Goal: Task Accomplishment & Management: Manage account settings

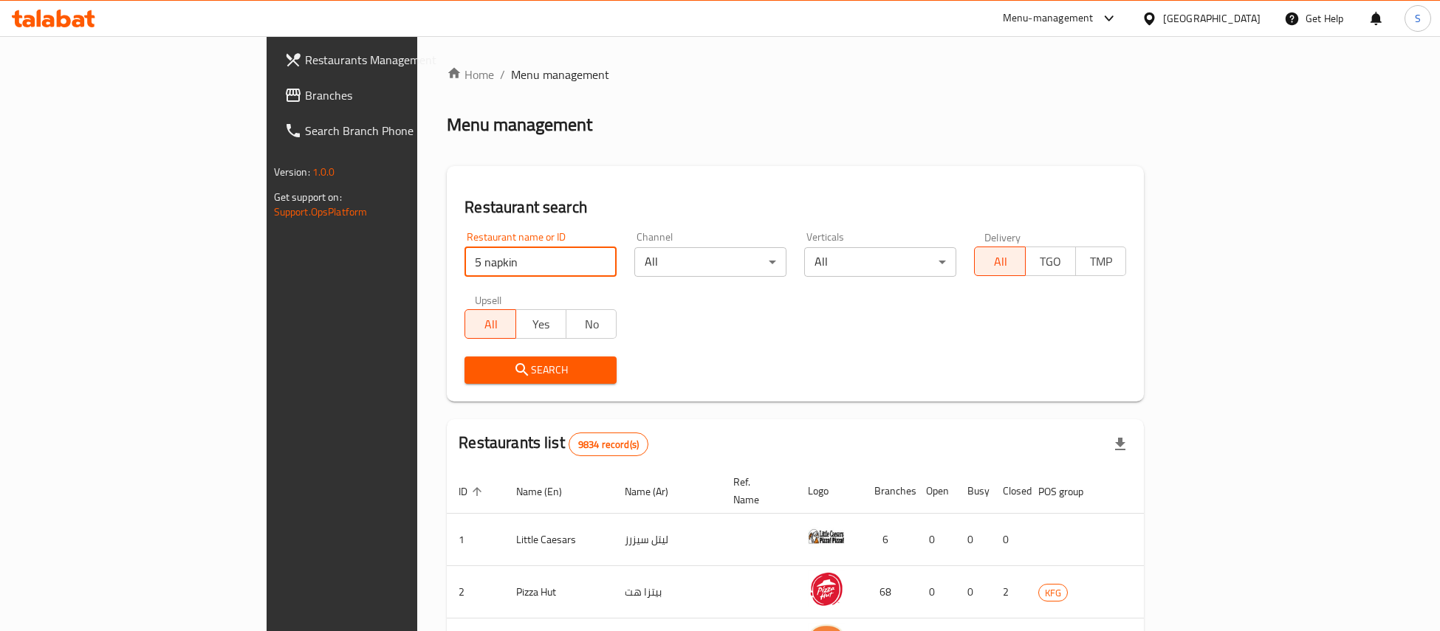
type input "5 napkin"
click button "Search" at bounding box center [540, 370] width 152 height 27
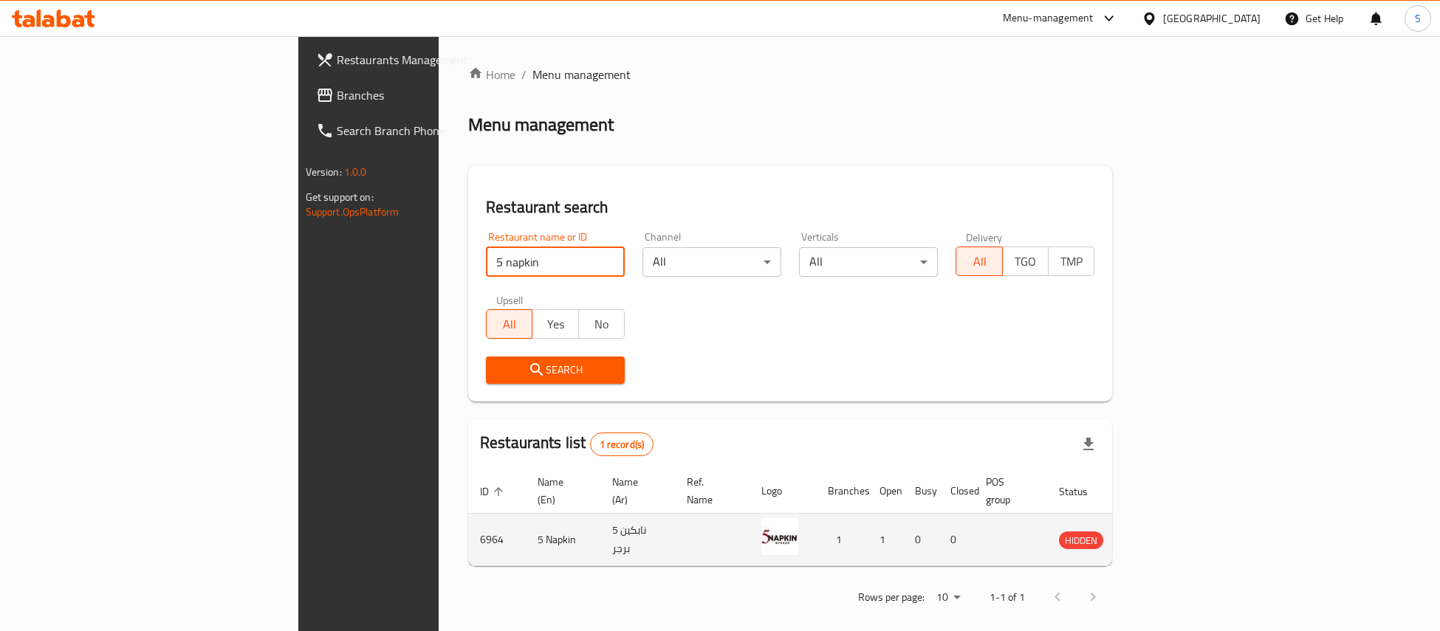
click at [1153, 535] on icon "enhanced table" at bounding box center [1145, 541] width 16 height 13
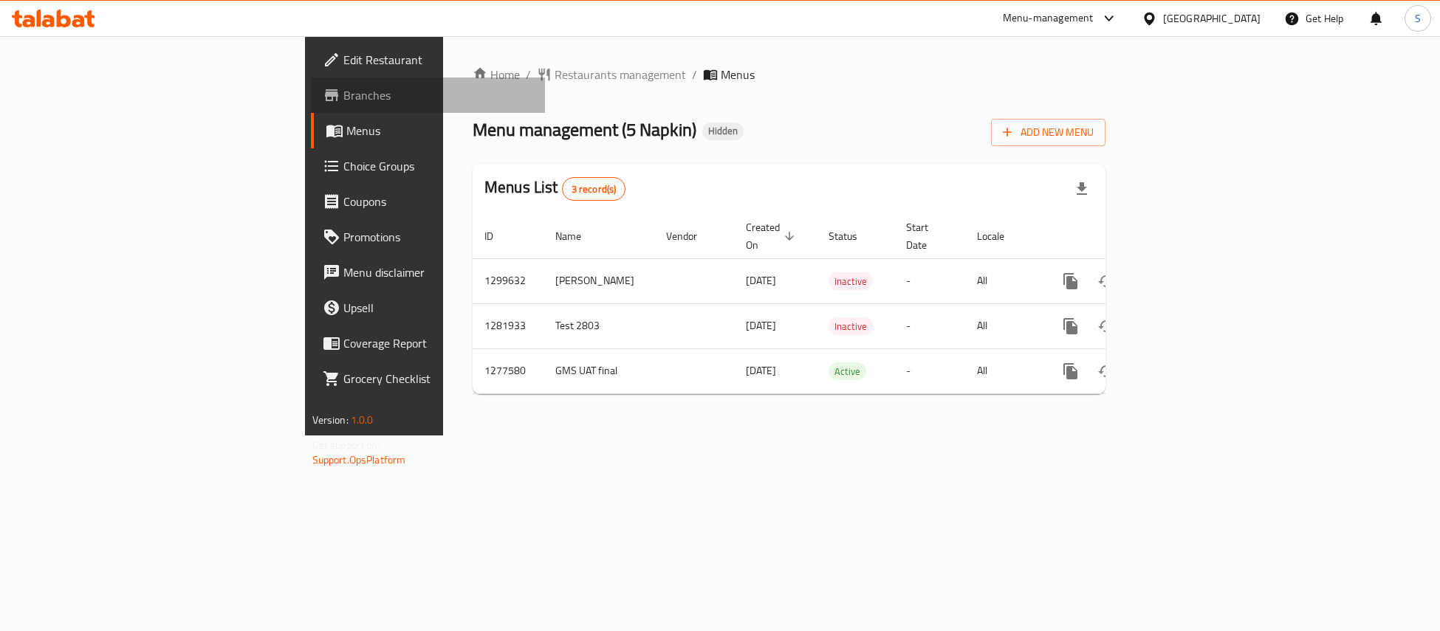
click at [343, 92] on span "Branches" at bounding box center [438, 95] width 190 height 18
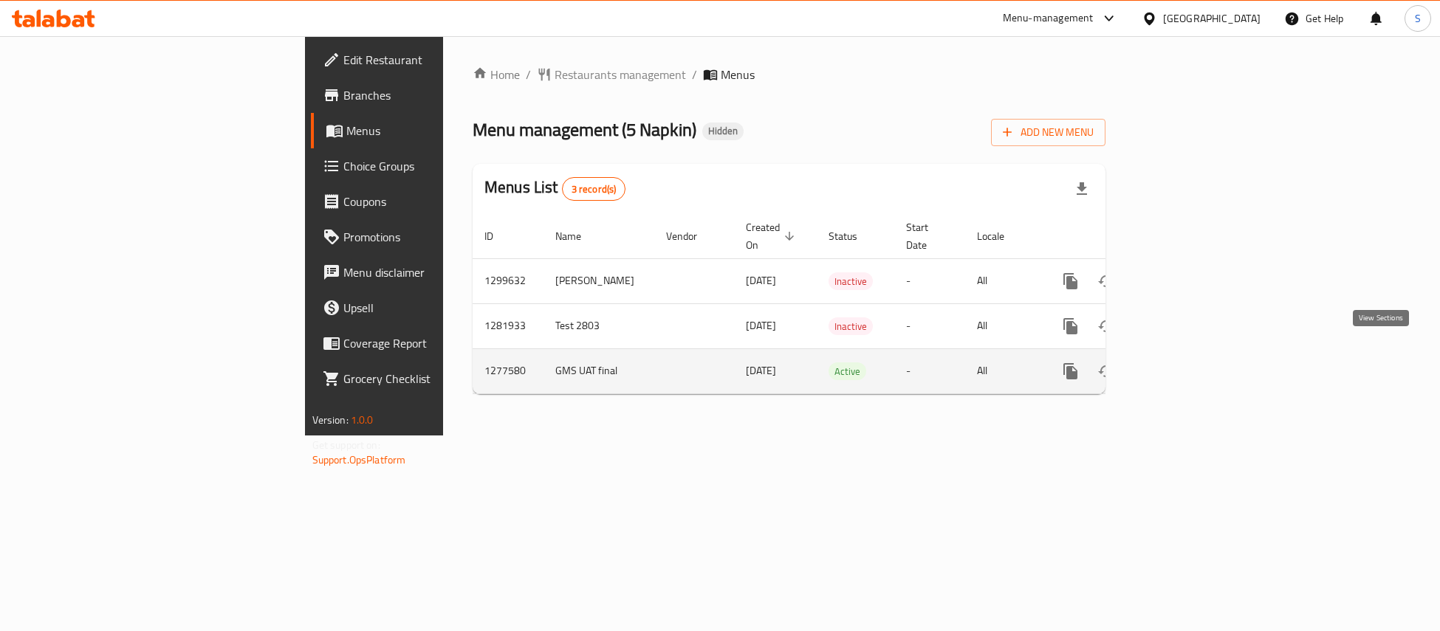
click at [1186, 363] on icon "enhanced table" at bounding box center [1177, 372] width 18 height 18
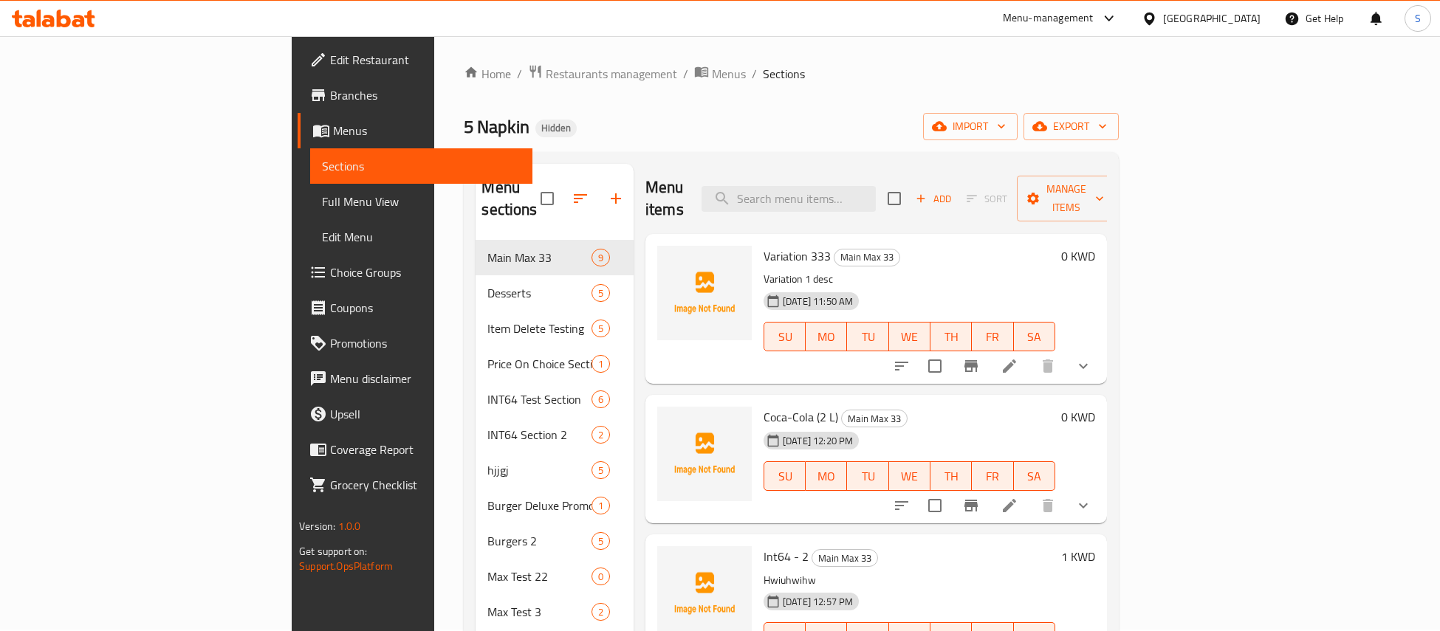
click at [1018, 357] on icon at bounding box center [1009, 366] width 18 height 18
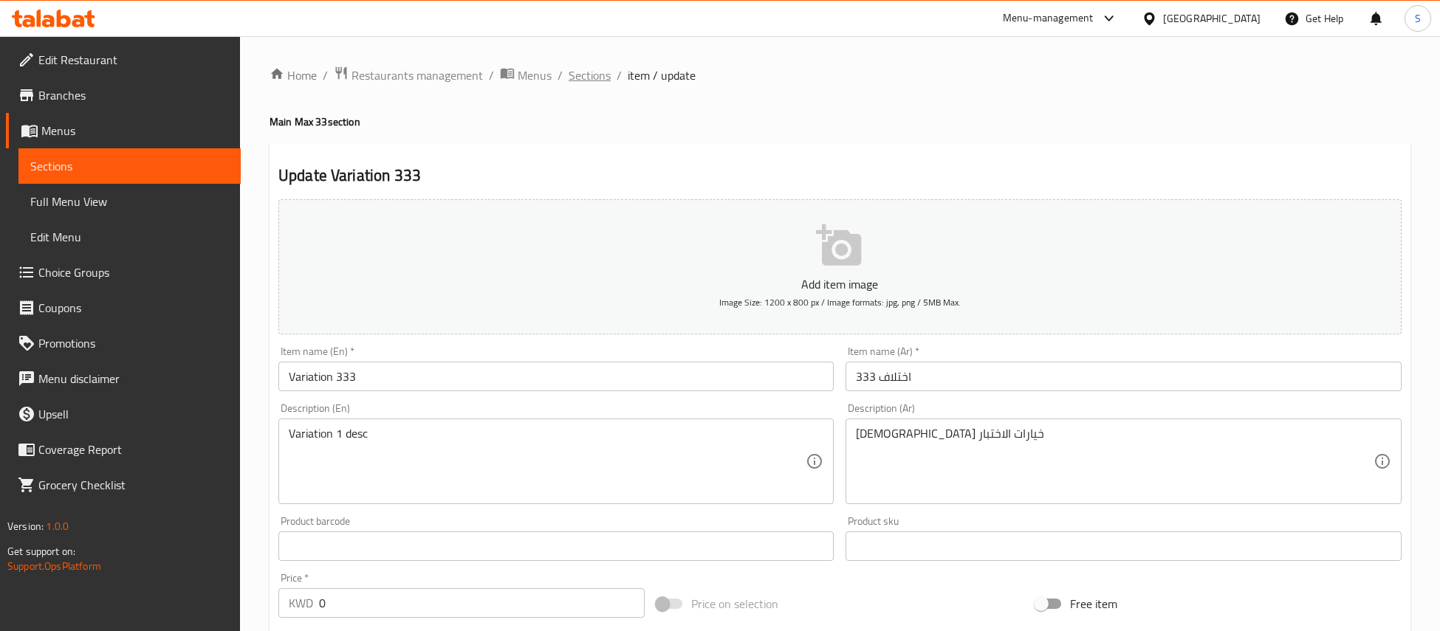
click at [594, 70] on span "Sections" at bounding box center [590, 75] width 42 height 18
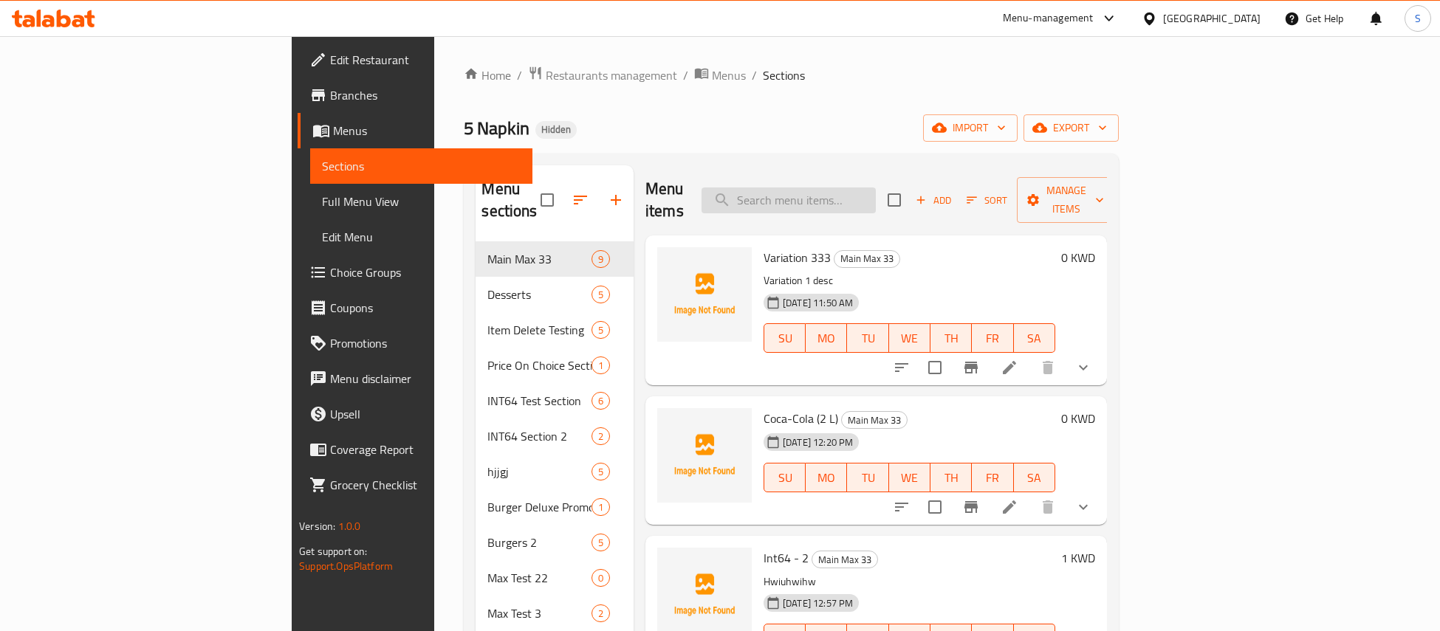
click at [875, 188] on input "search" at bounding box center [788, 201] width 174 height 26
type input "variation"
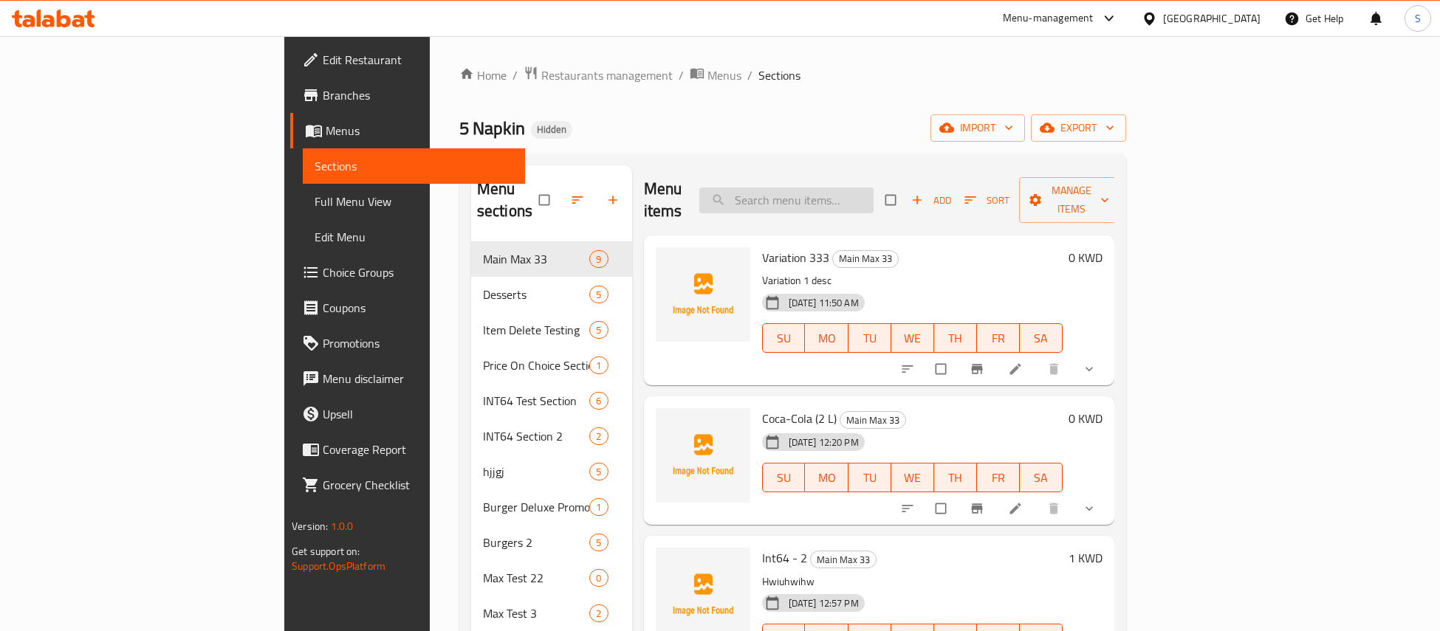
click at [873, 188] on input "search" at bounding box center [786, 201] width 174 height 26
type input "variation"
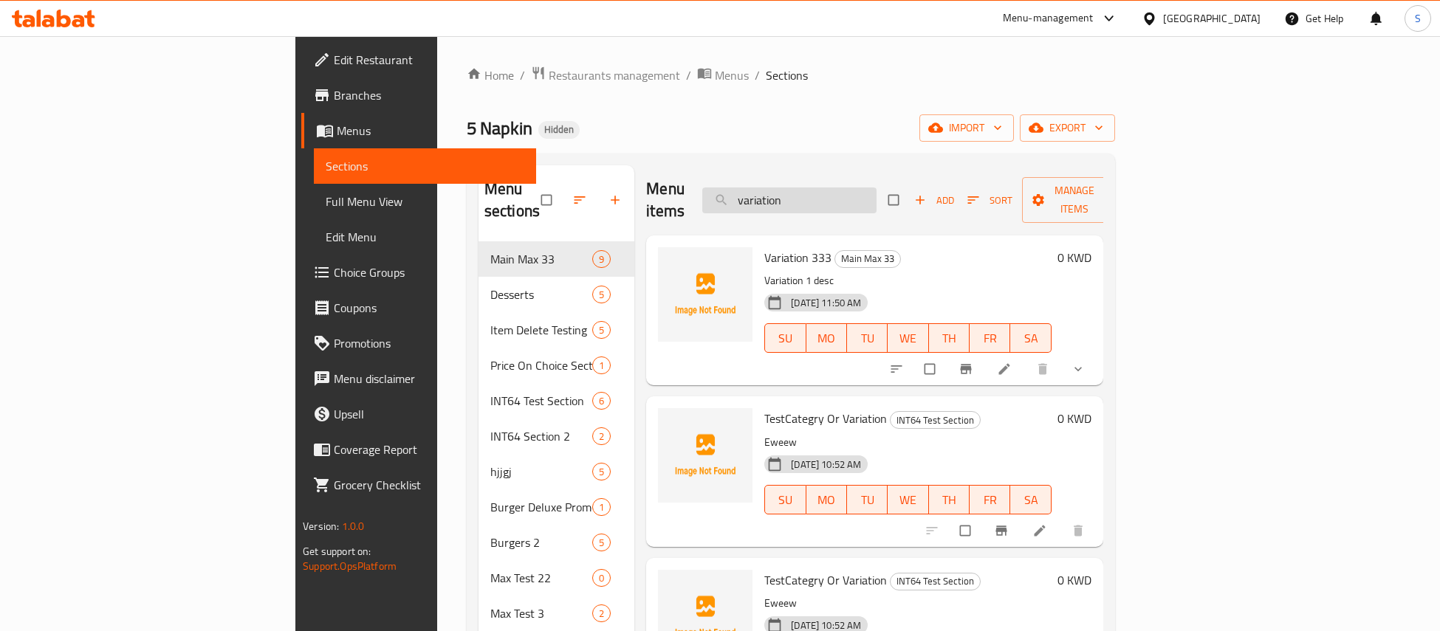
click at [876, 188] on input "variation" at bounding box center [789, 201] width 174 height 26
type input "test"
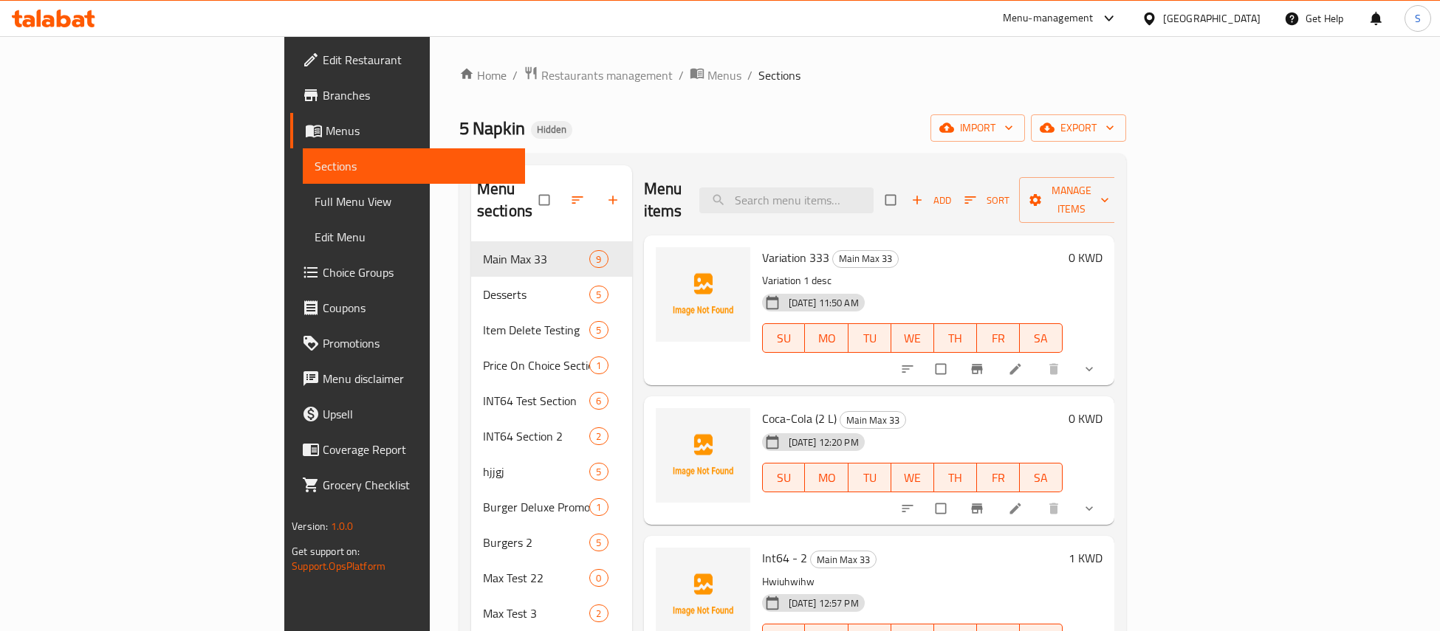
click at [1037, 357] on li at bounding box center [1016, 369] width 41 height 24
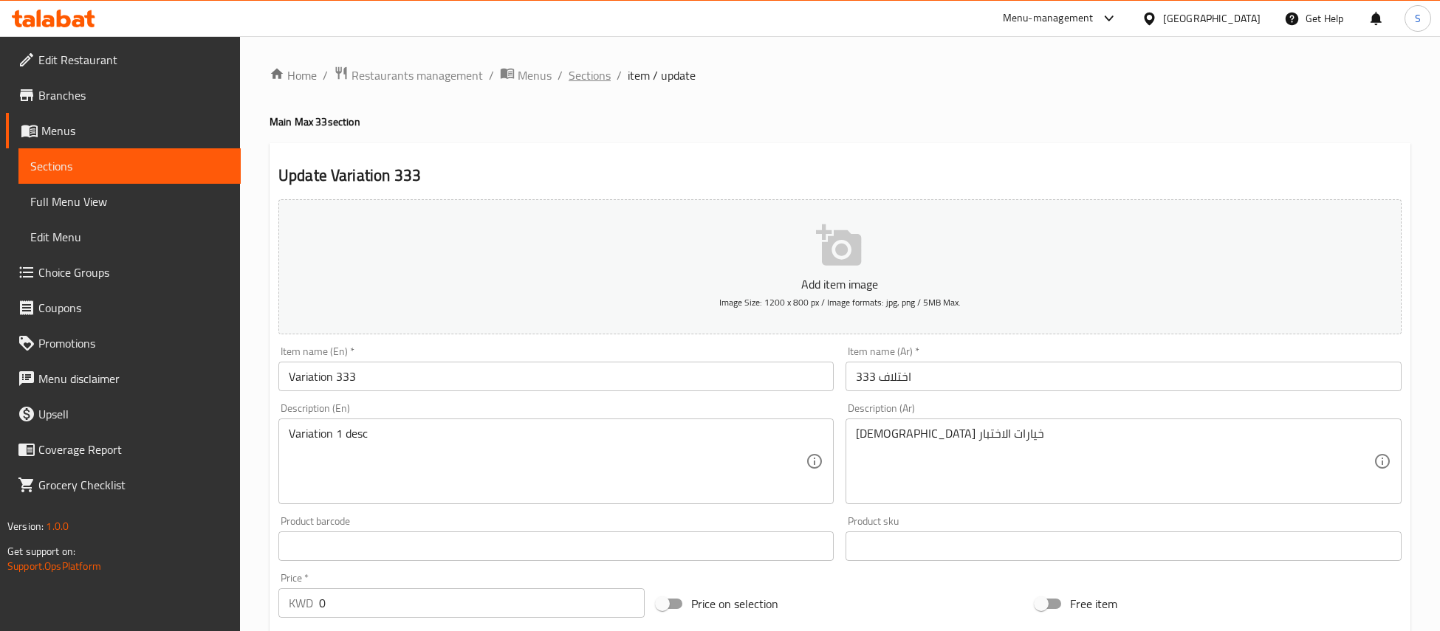
click at [593, 75] on span "Sections" at bounding box center [590, 75] width 42 height 18
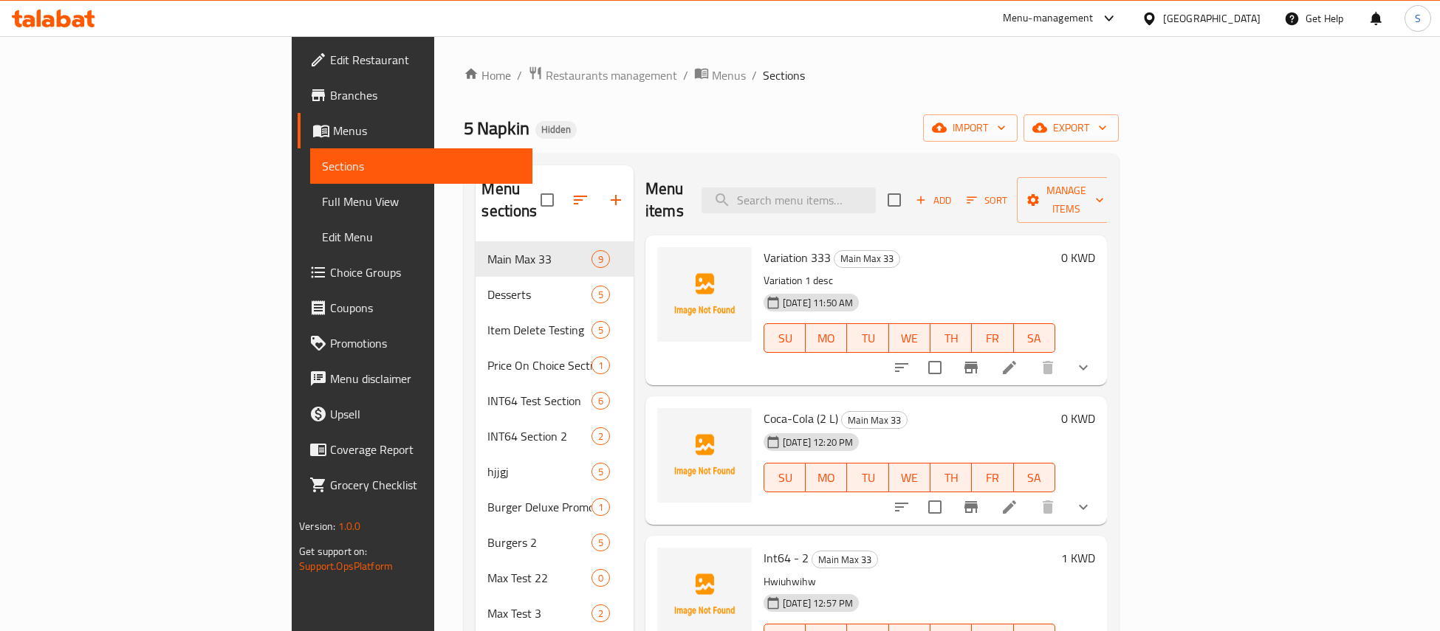
drag, startPoint x: 690, startPoint y: 241, endPoint x: 749, endPoint y: 238, distance: 58.4
click at [763, 247] on span "Variation 333" at bounding box center [796, 258] width 67 height 22
copy span "333"
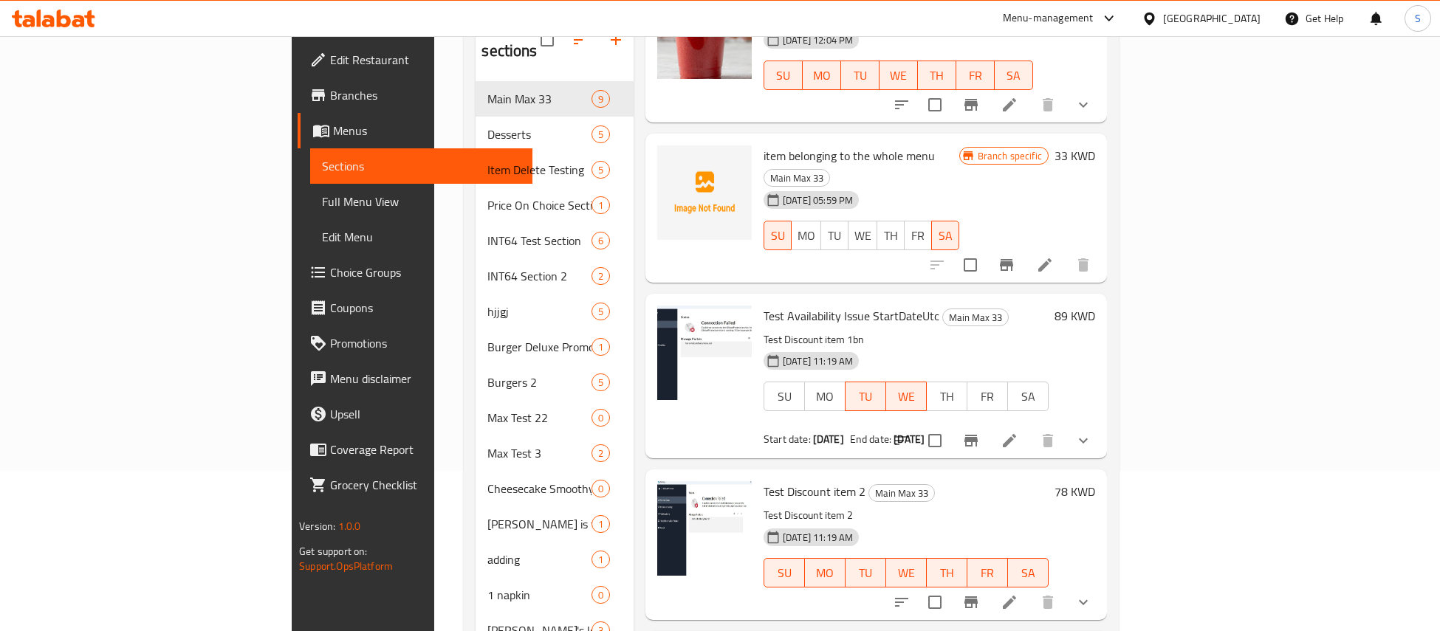
scroll to position [164, 0]
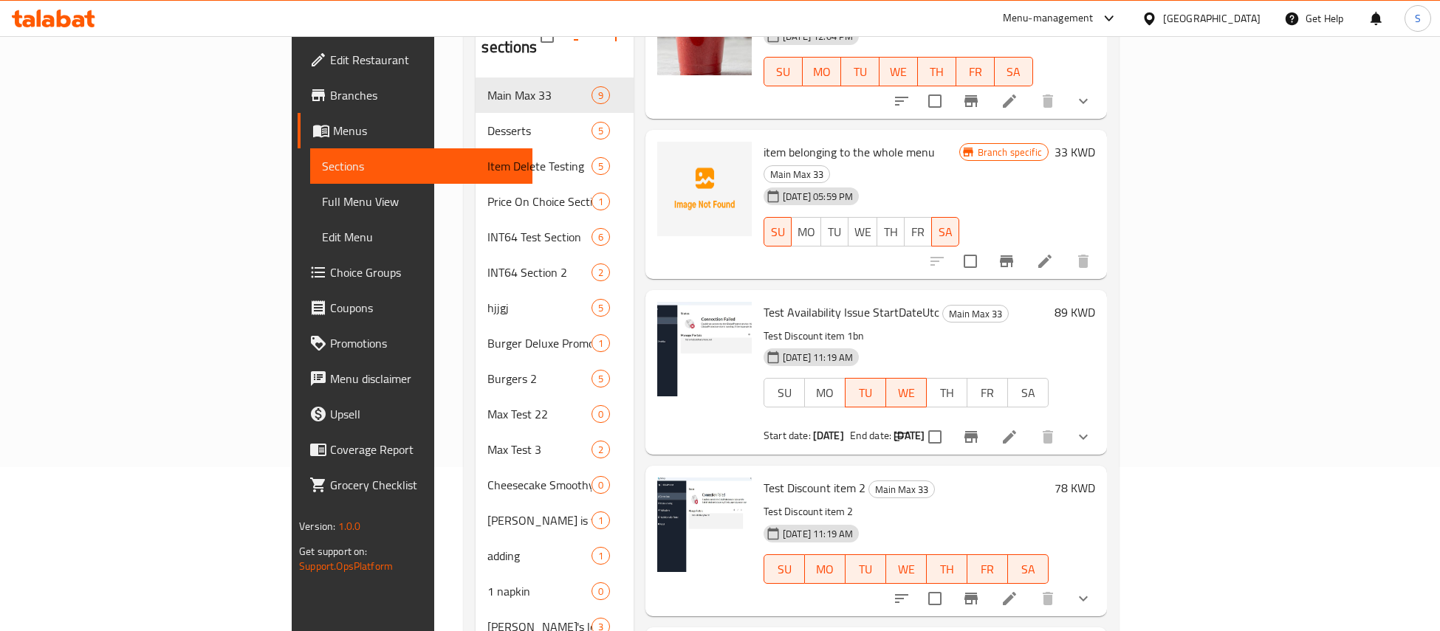
click at [1051, 255] on icon at bounding box center [1044, 261] width 13 height 13
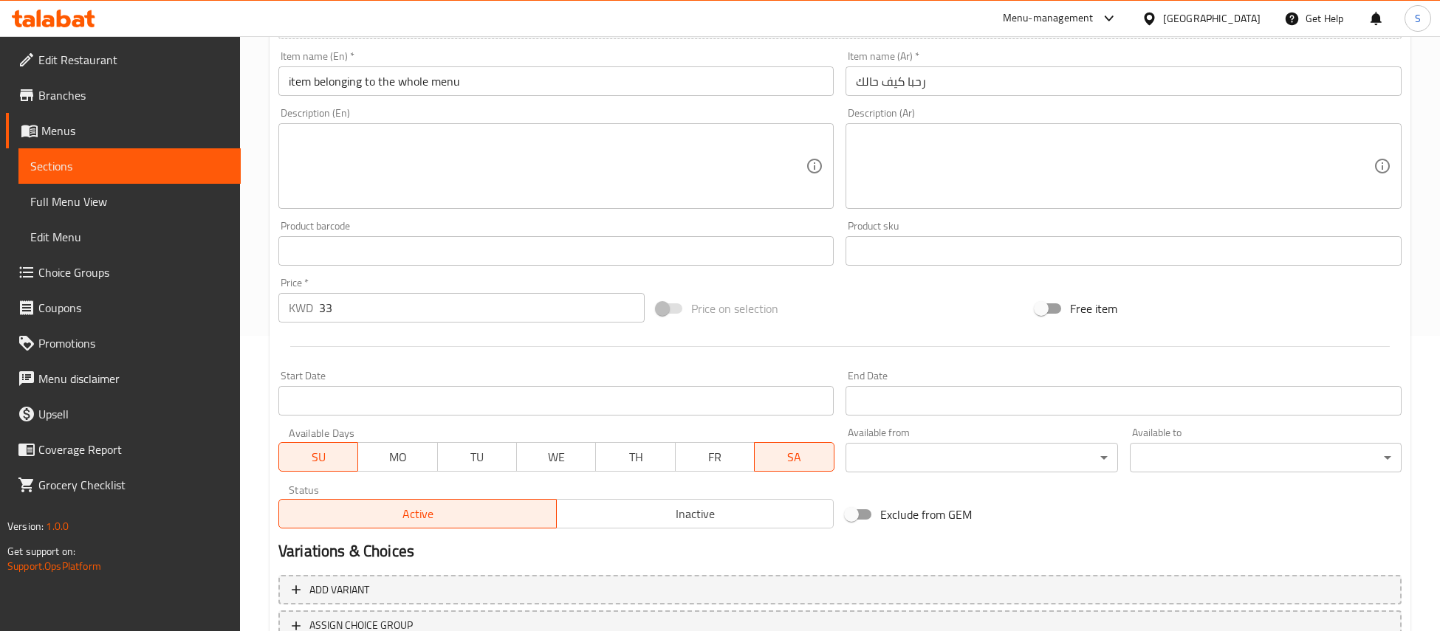
scroll to position [412, 0]
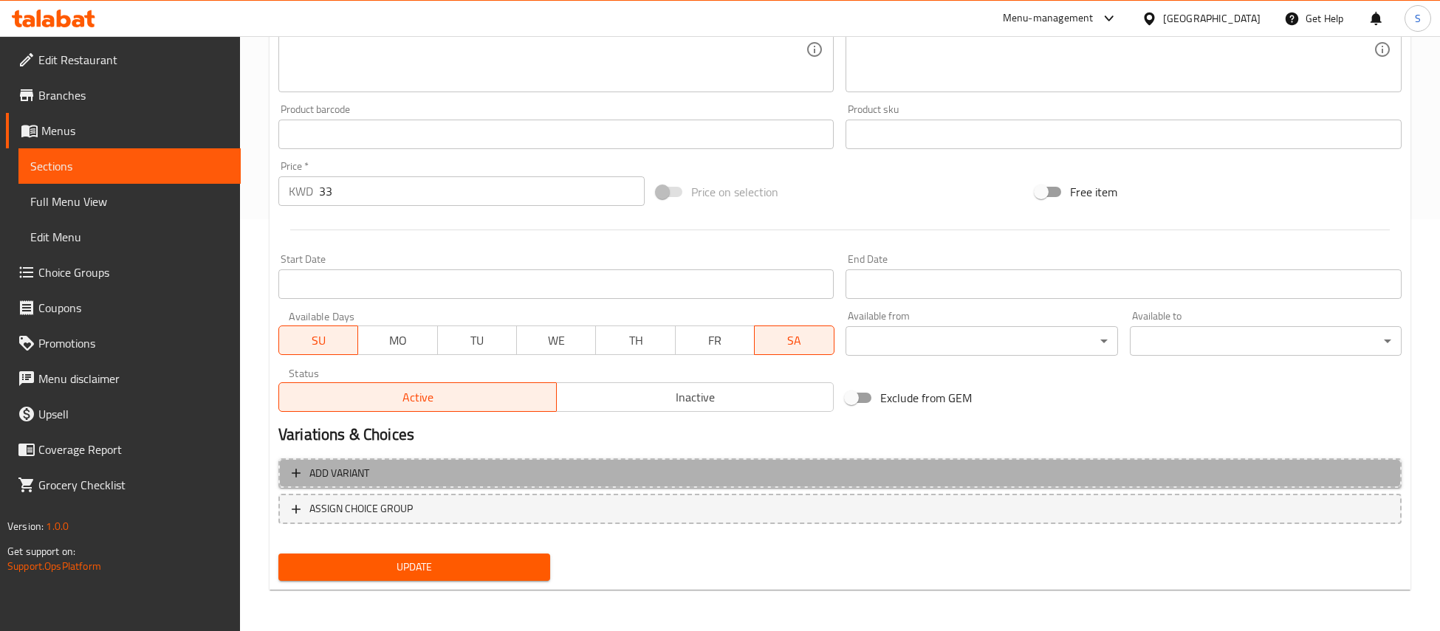
click at [372, 472] on span "Add variant" at bounding box center [840, 473] width 1096 height 18
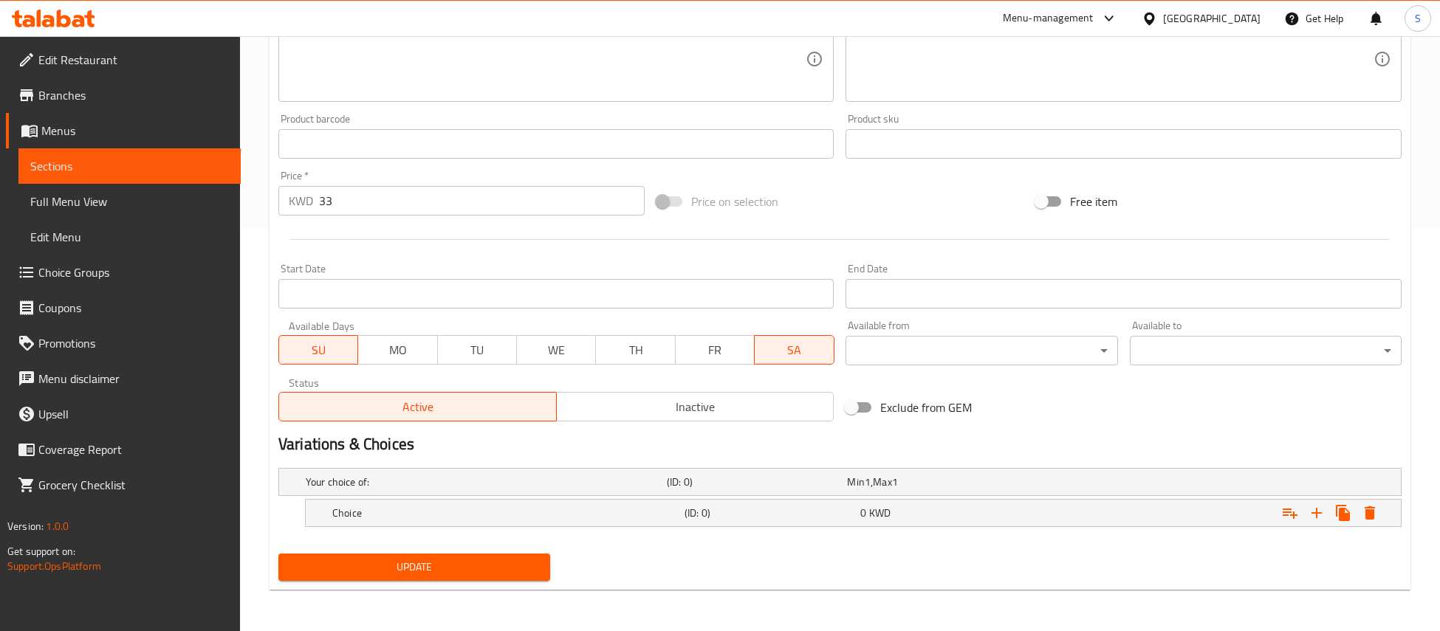
click at [380, 556] on button "Update" at bounding box center [414, 567] width 272 height 27
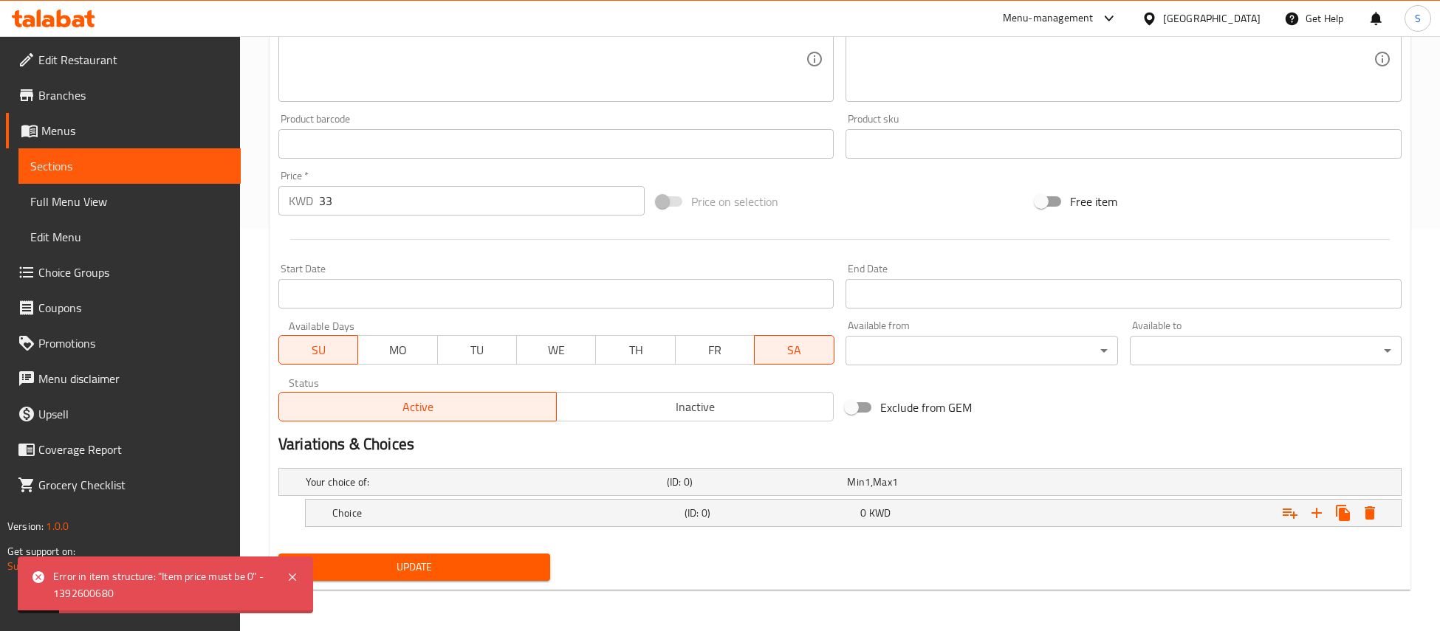
click at [342, 205] on input "33" at bounding box center [482, 201] width 326 height 30
type input "3"
type input "0"
click at [420, 561] on span "Update" at bounding box center [414, 567] width 248 height 18
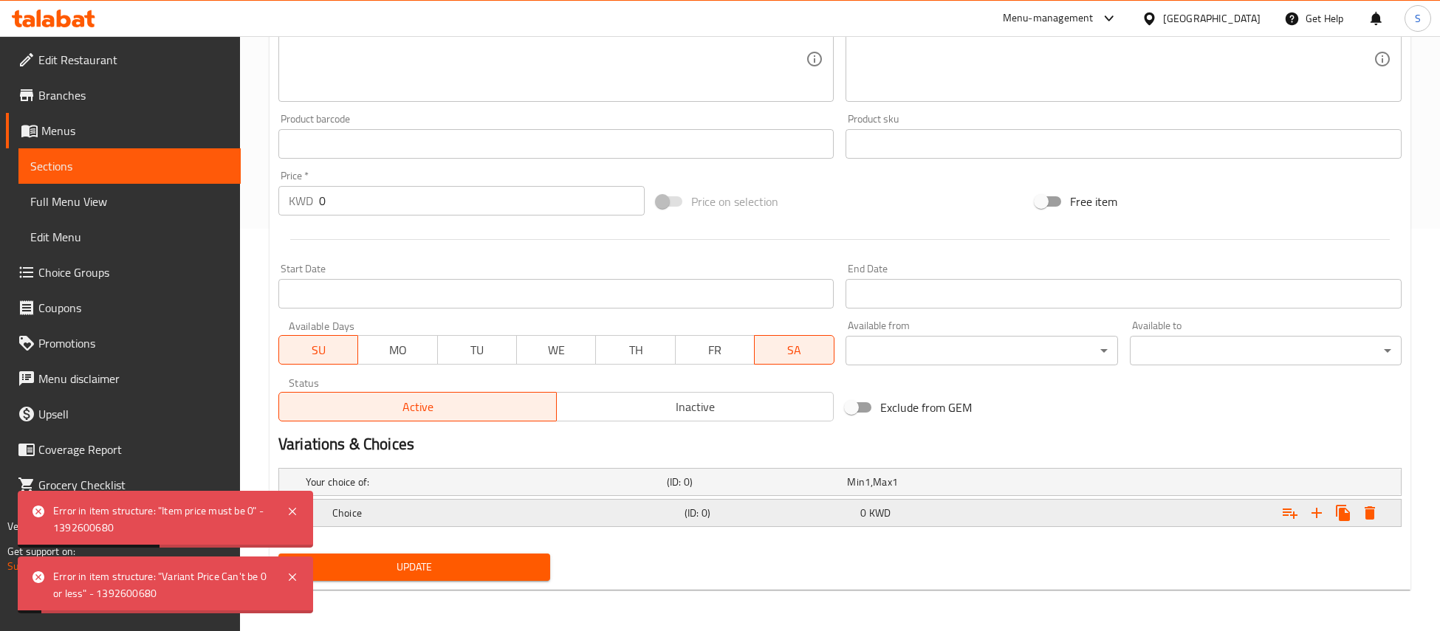
click at [424, 490] on h5 "Choice" at bounding box center [483, 482] width 355 height 15
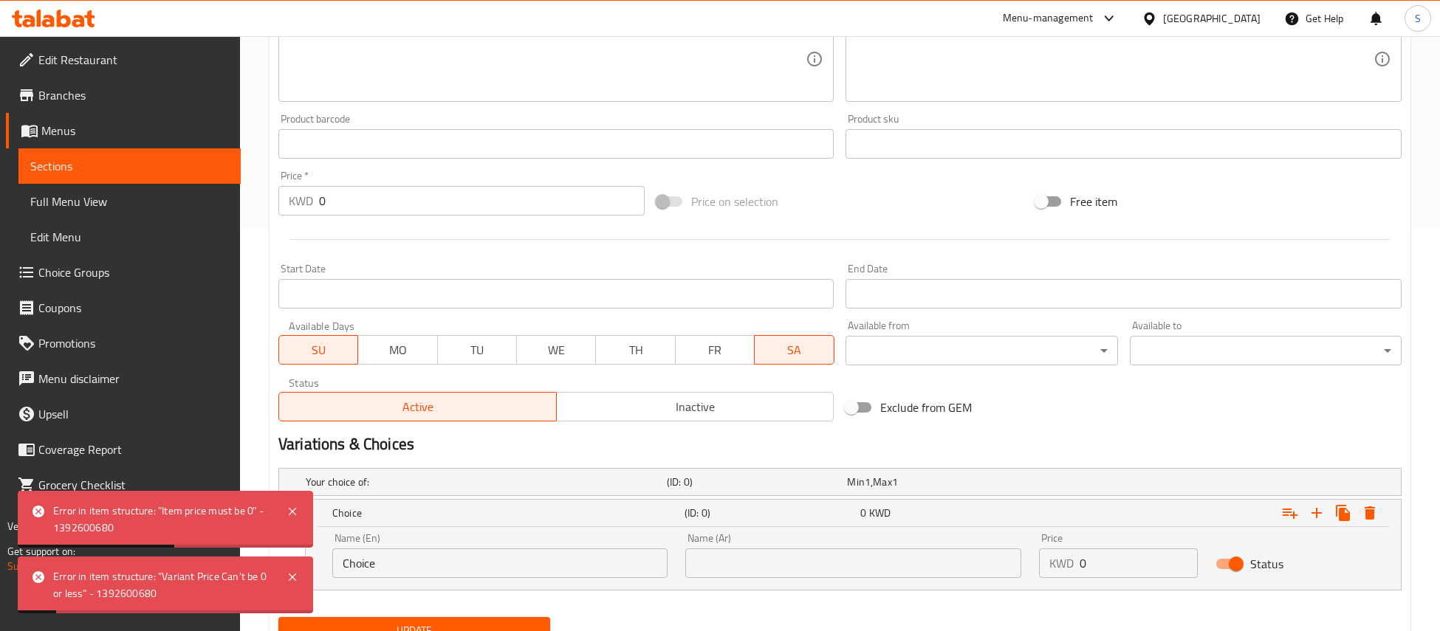
scroll to position [466, 0]
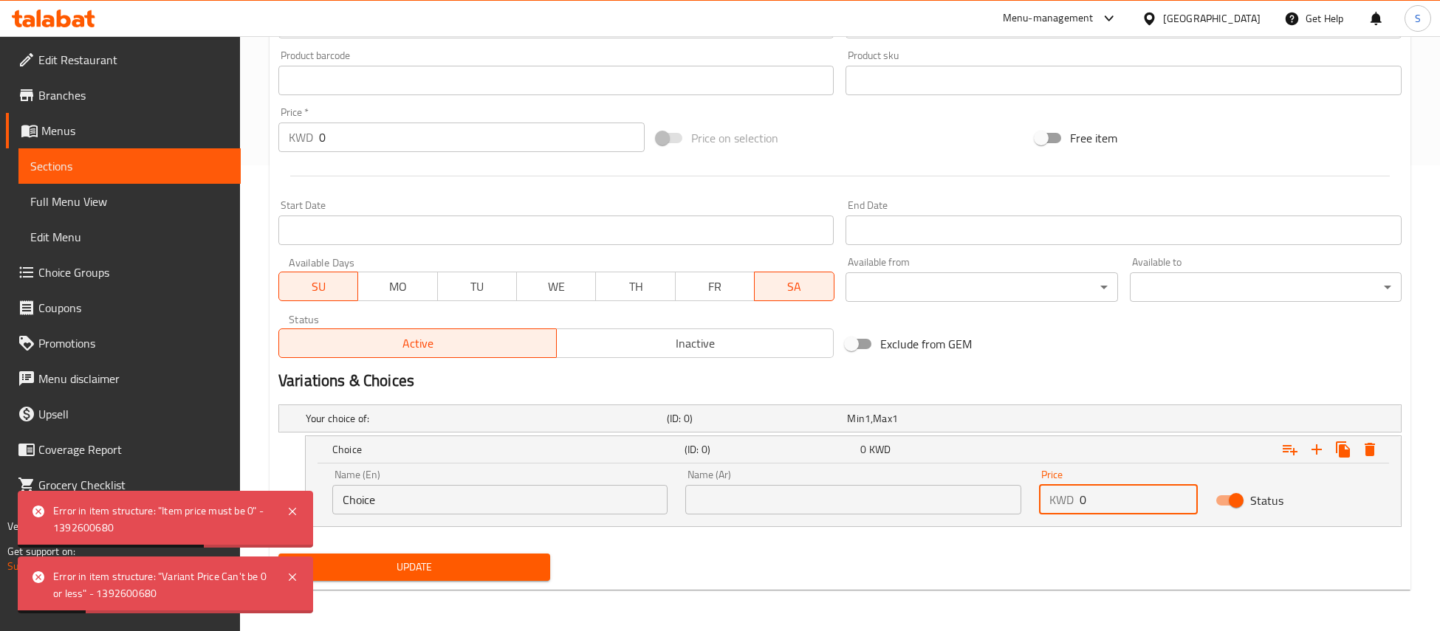
click at [1091, 500] on input "0" at bounding box center [1138, 500] width 118 height 30
type input "5"
click at [292, 511] on icon at bounding box center [292, 511] width 7 height 7
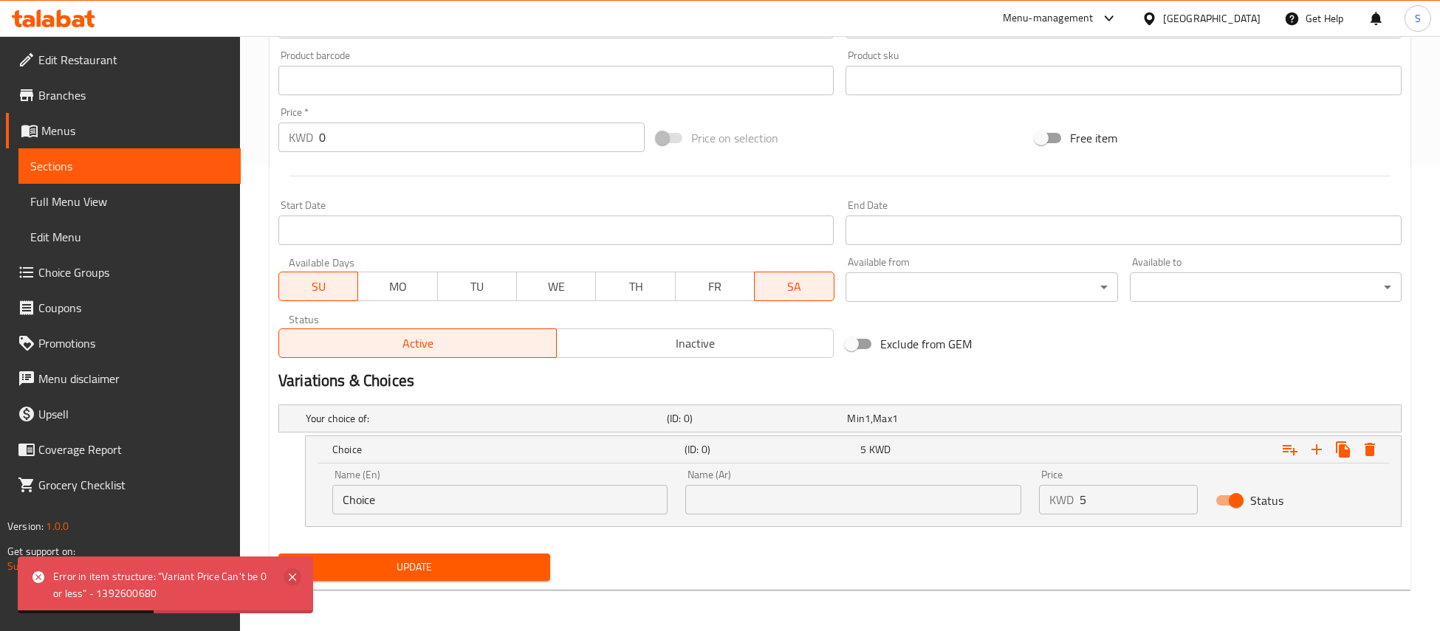
click at [292, 574] on icon at bounding box center [293, 578] width 18 height 18
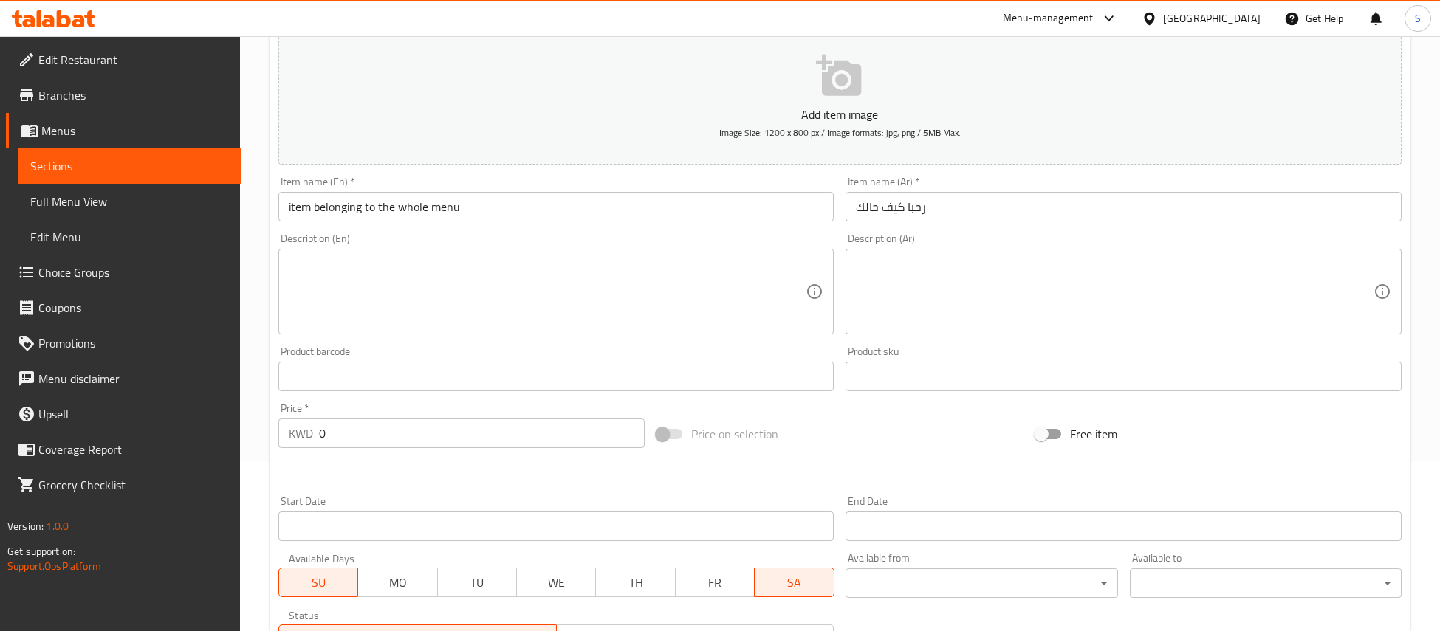
scroll to position [0, 0]
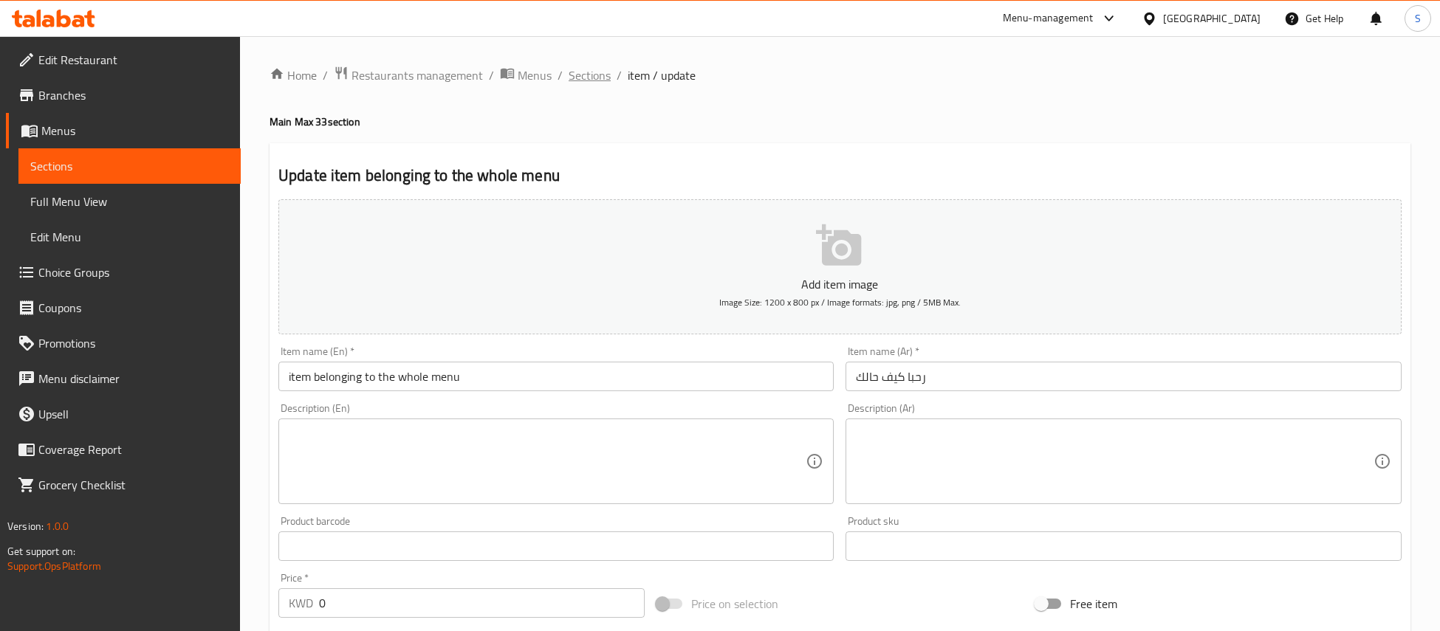
click at [581, 80] on span "Sections" at bounding box center [590, 75] width 42 height 18
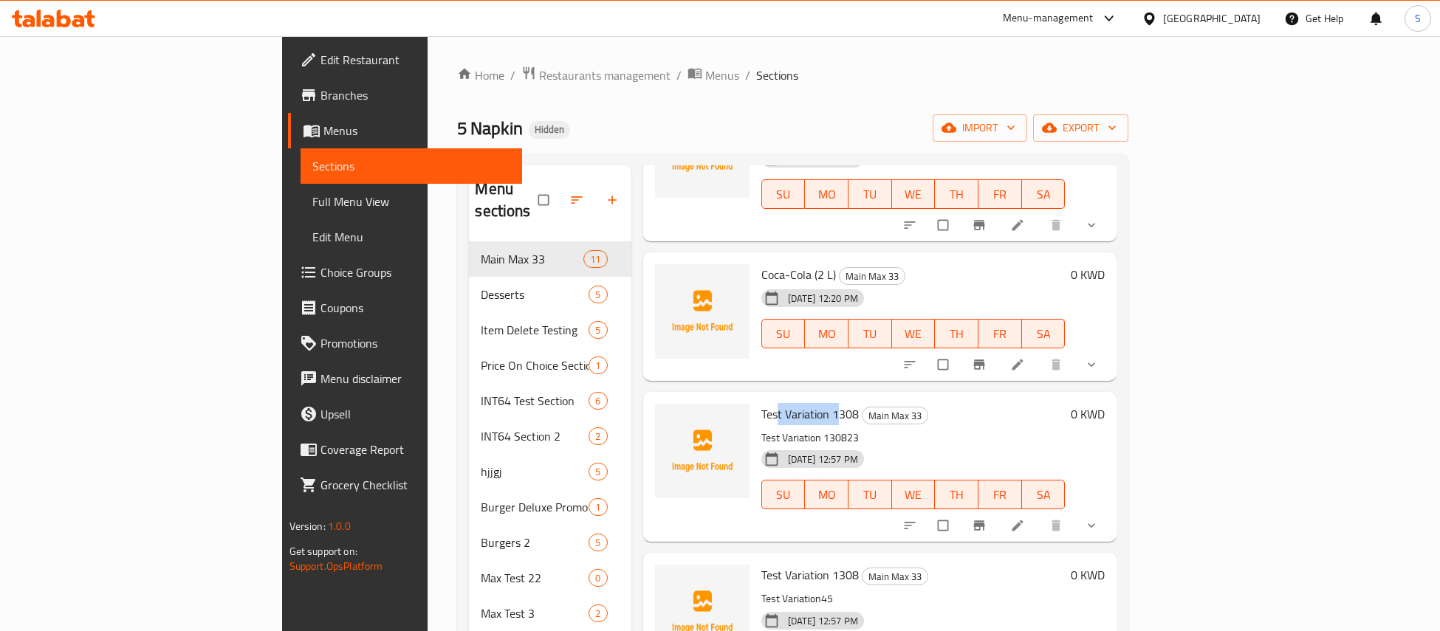
drag, startPoint x: 705, startPoint y: 389, endPoint x: 766, endPoint y: 391, distance: 60.6
click at [766, 403] on span "Test Variation 1308" at bounding box center [809, 414] width 97 height 22
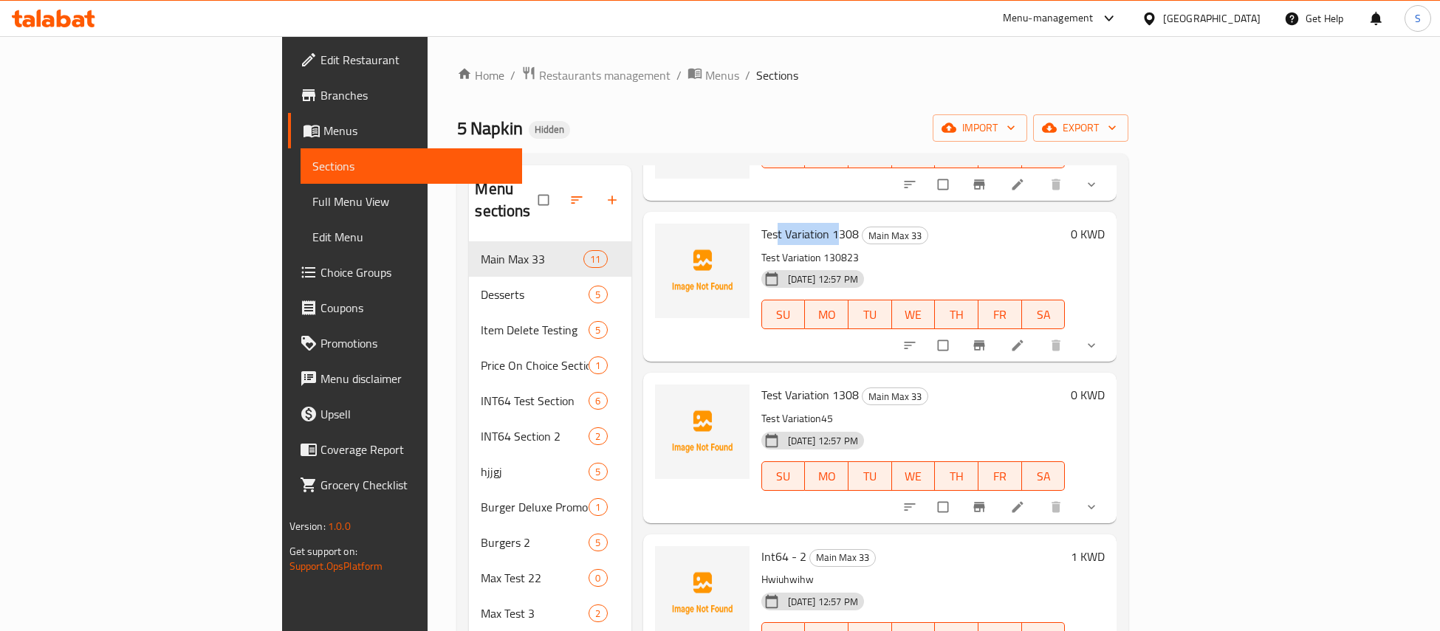
scroll to position [329, 0]
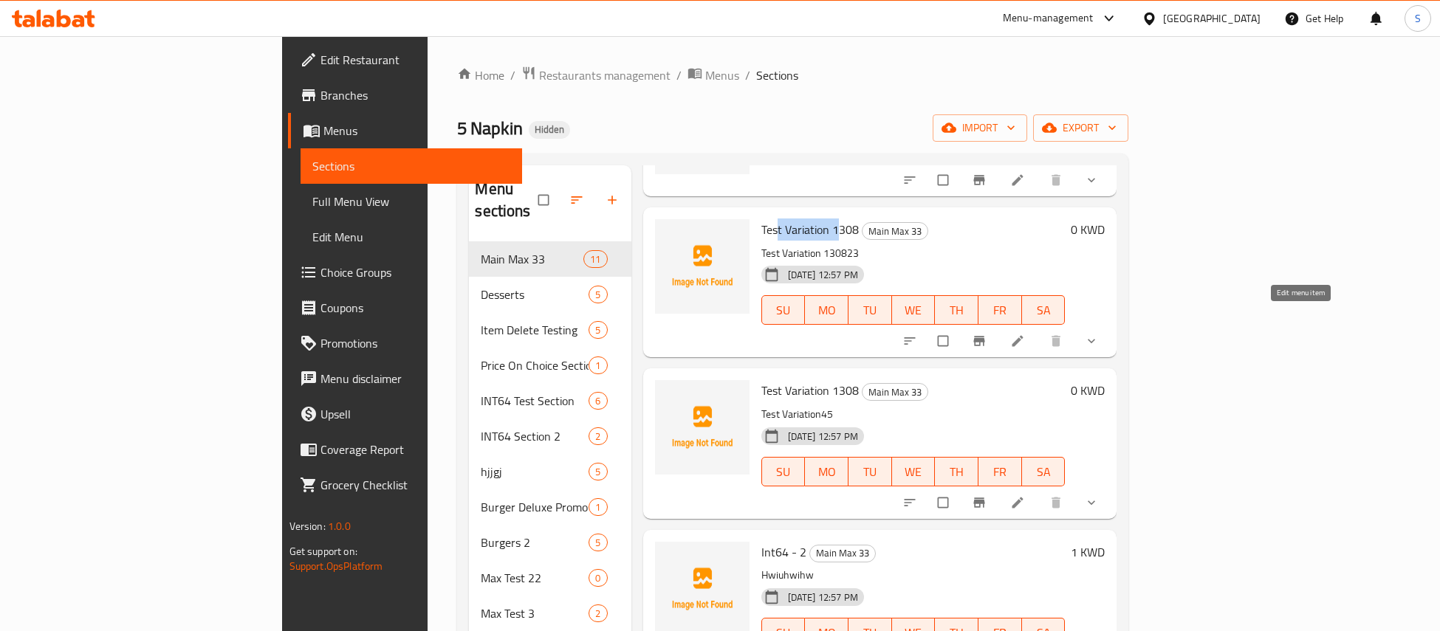
click at [1025, 334] on icon at bounding box center [1017, 341] width 15 height 15
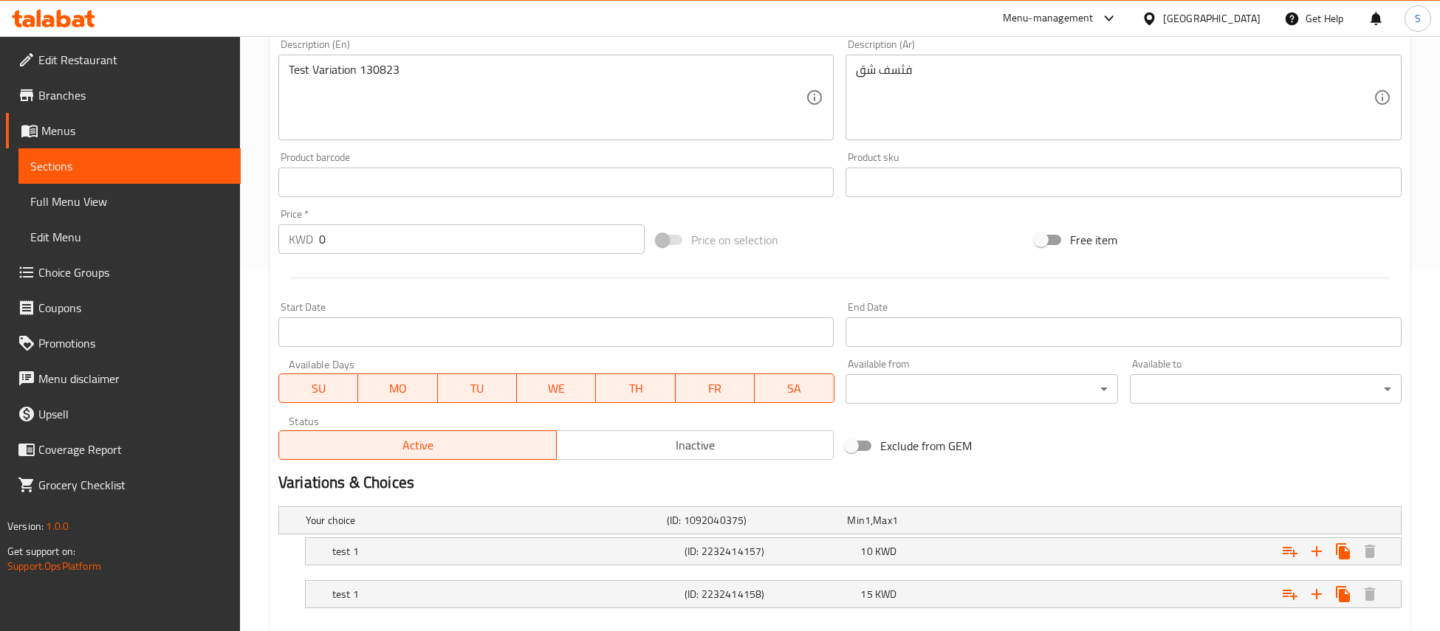
scroll to position [445, 0]
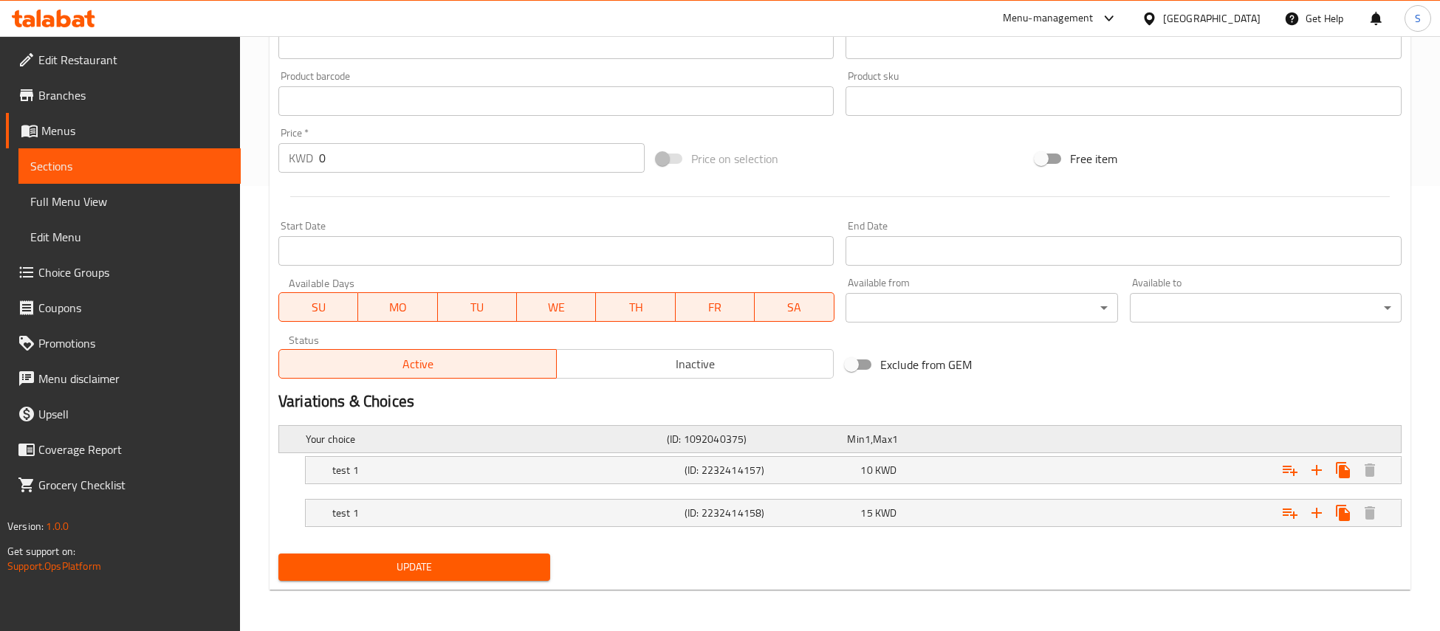
click at [916, 428] on div "Your choice (ID: 1092040375) Min 1 , Max 1" at bounding box center [844, 439] width 1083 height 32
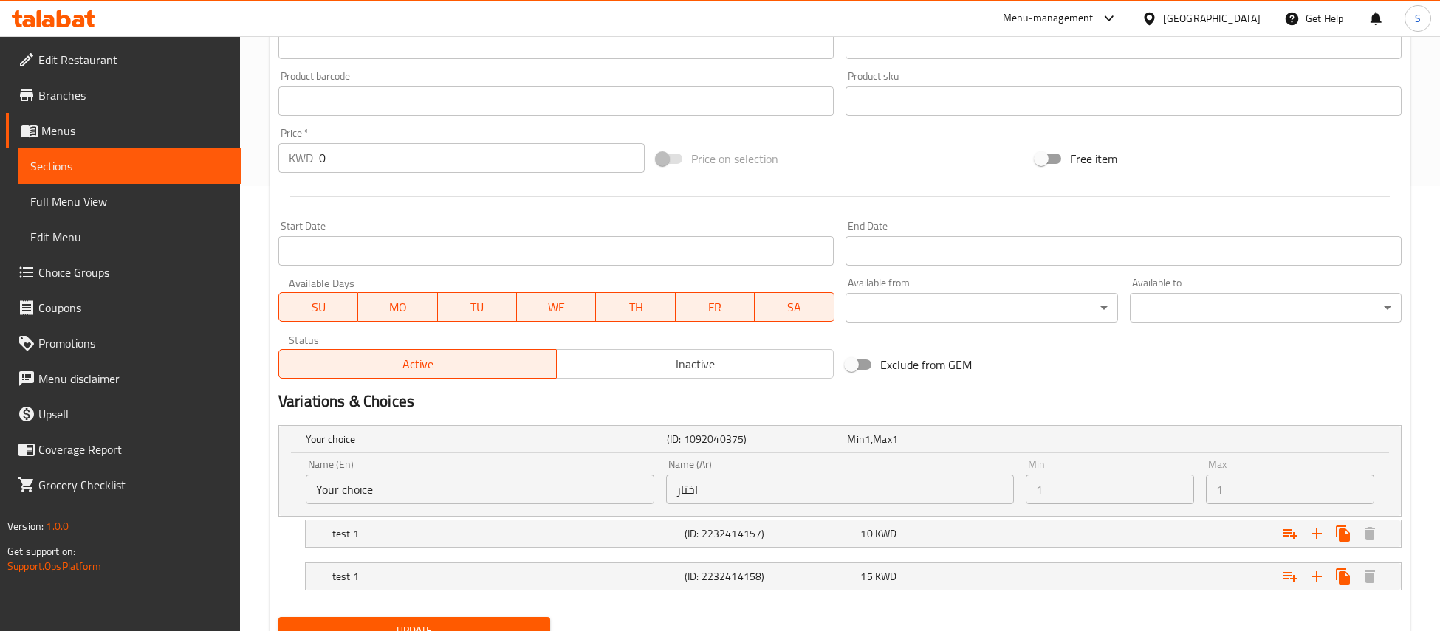
scroll to position [509, 0]
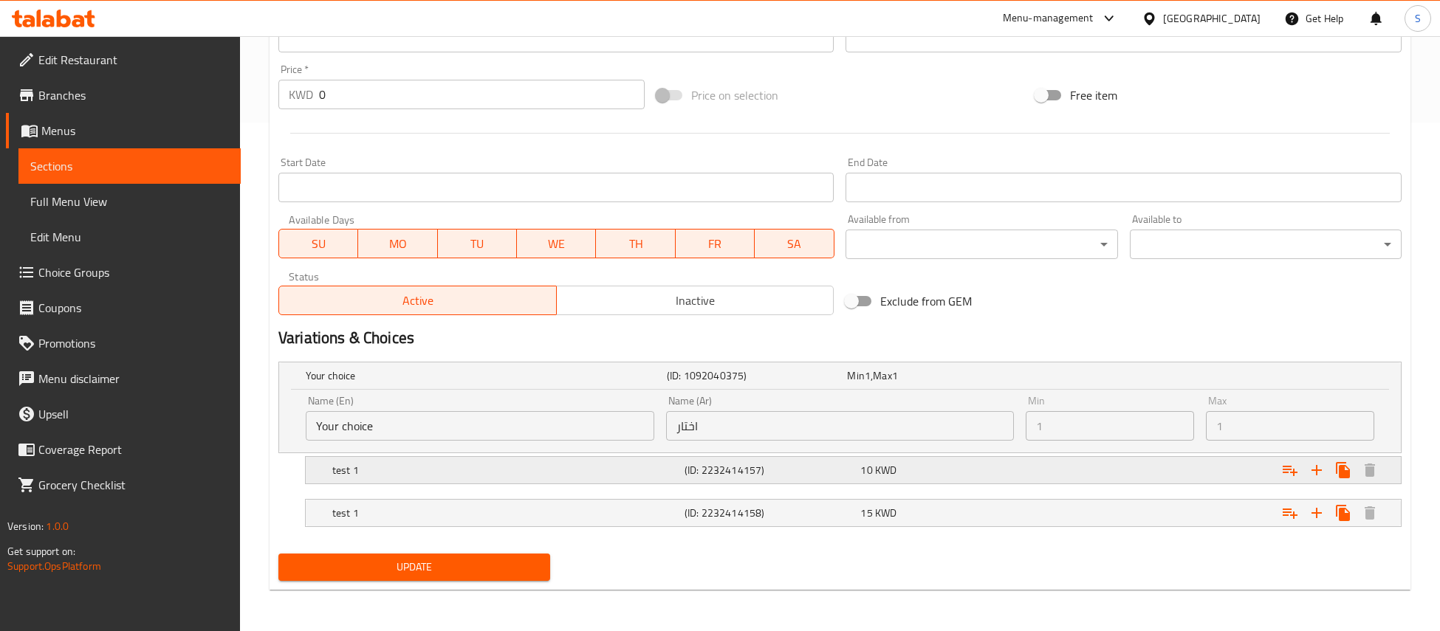
drag, startPoint x: 887, startPoint y: 474, endPoint x: 882, endPoint y: 515, distance: 40.9
click at [871, 385] on span "KWD" at bounding box center [868, 375] width 6 height 19
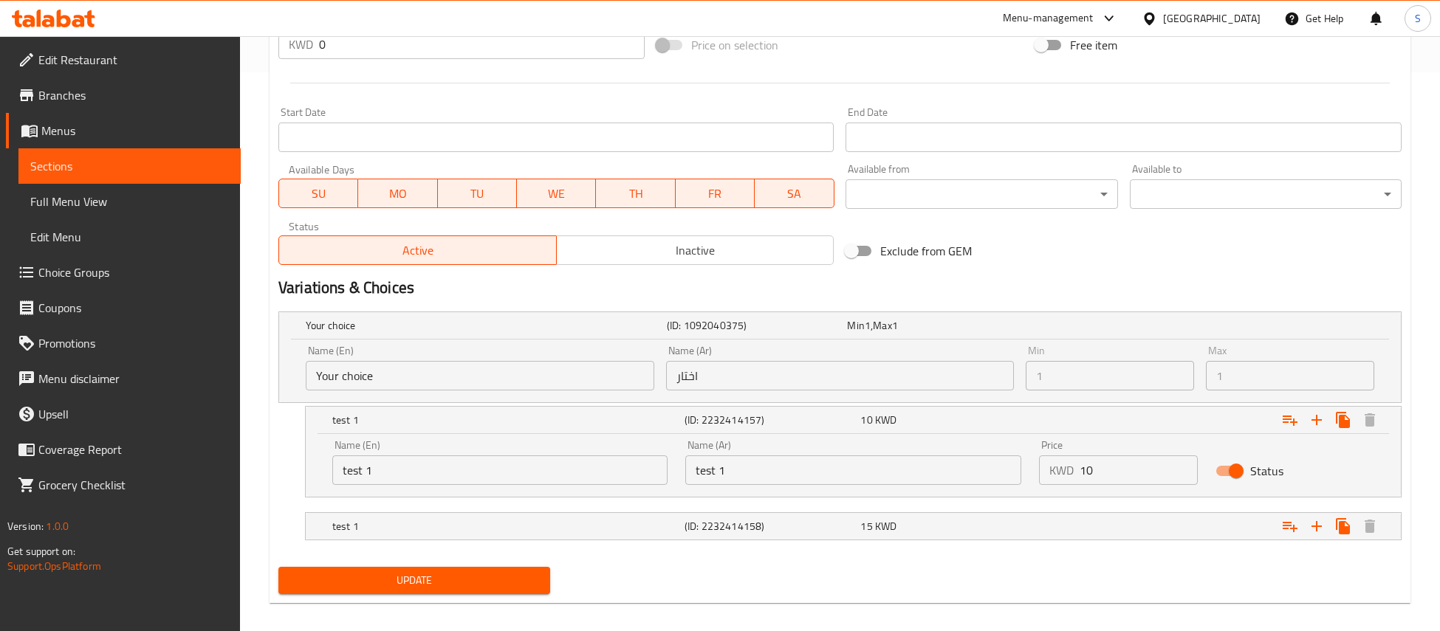
scroll to position [572, 0]
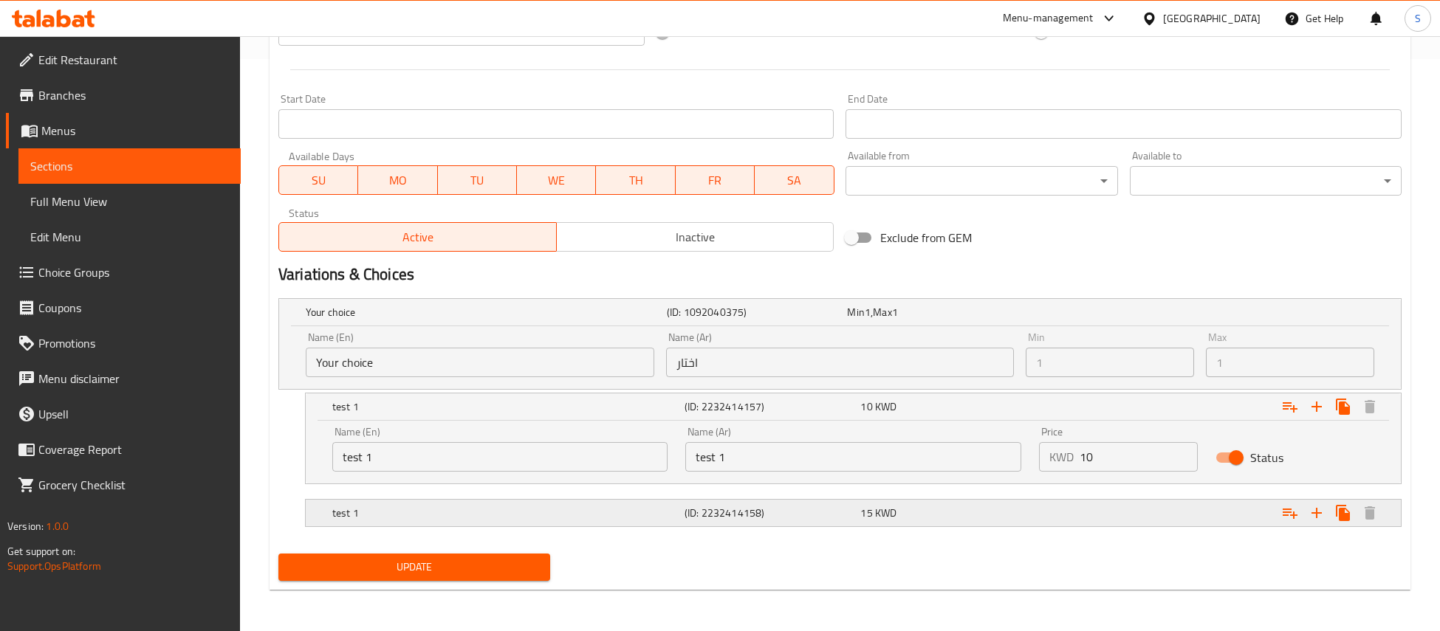
click at [871, 322] on span "KWD" at bounding box center [868, 312] width 6 height 19
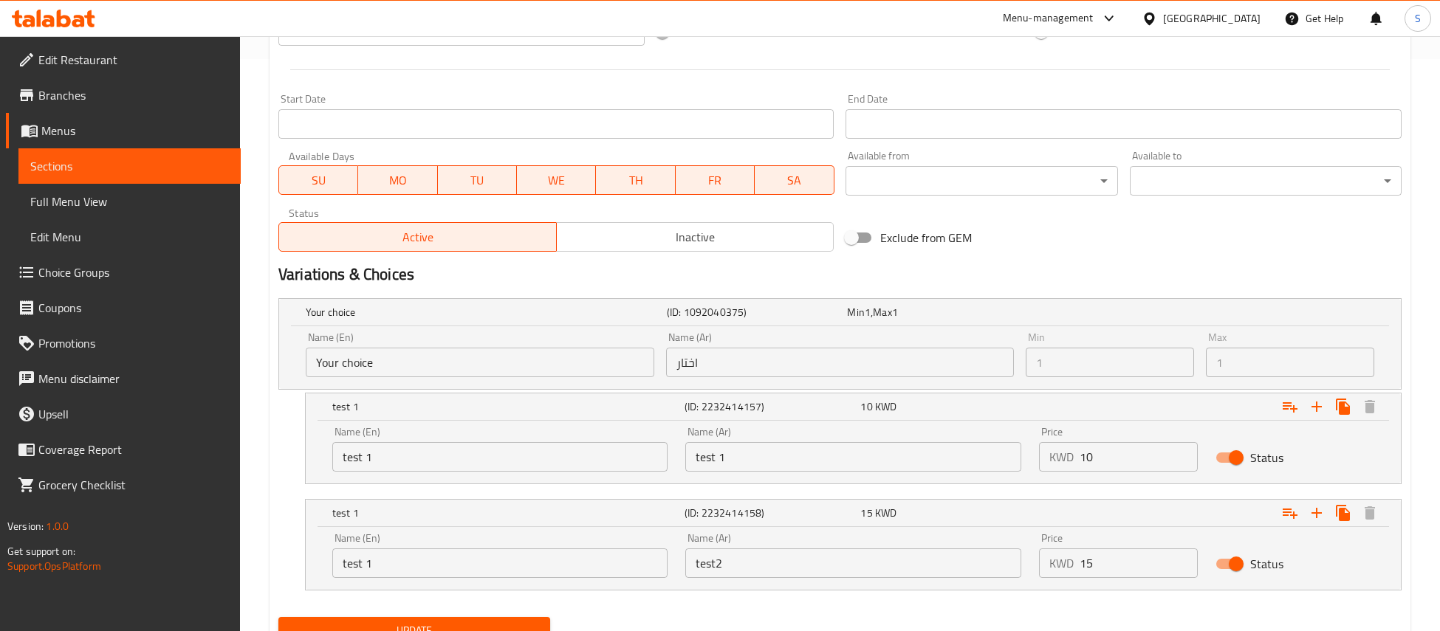
scroll to position [0, 0]
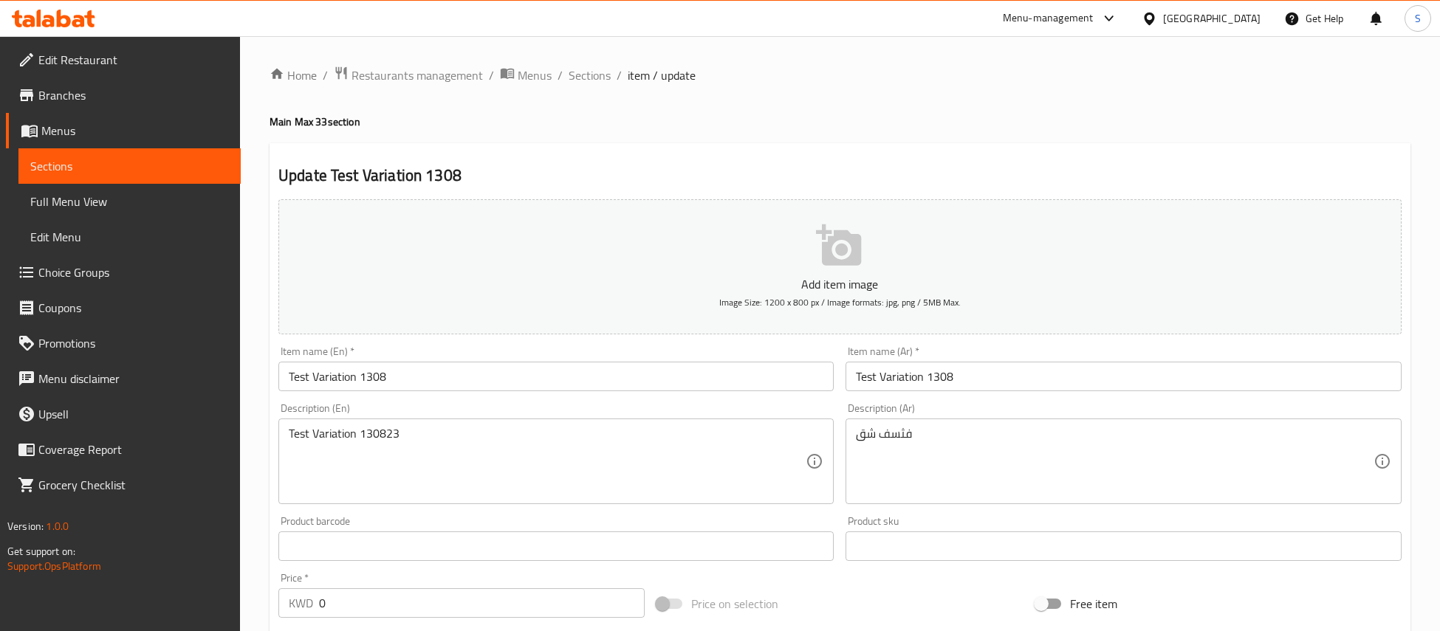
click at [453, 178] on h2 "Update Test Variation 1308" at bounding box center [839, 176] width 1123 height 22
copy h2 "1308"
